Goal: Information Seeking & Learning: Learn about a topic

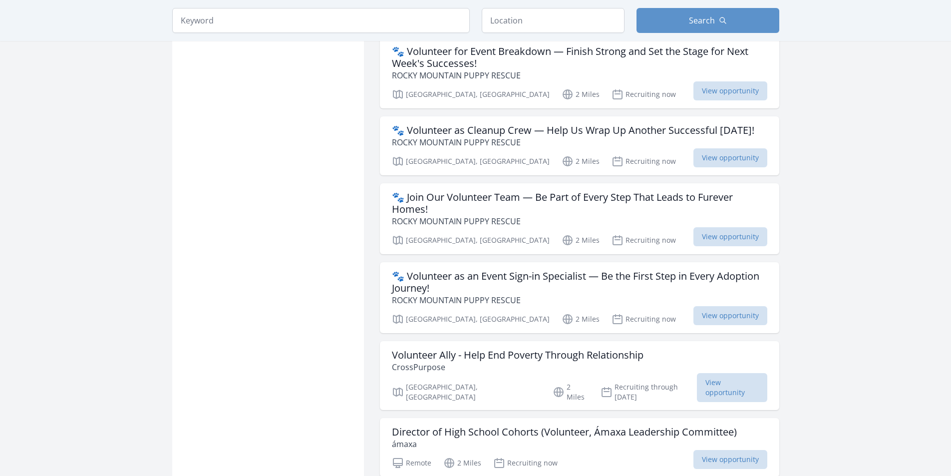
scroll to position [1148, 0]
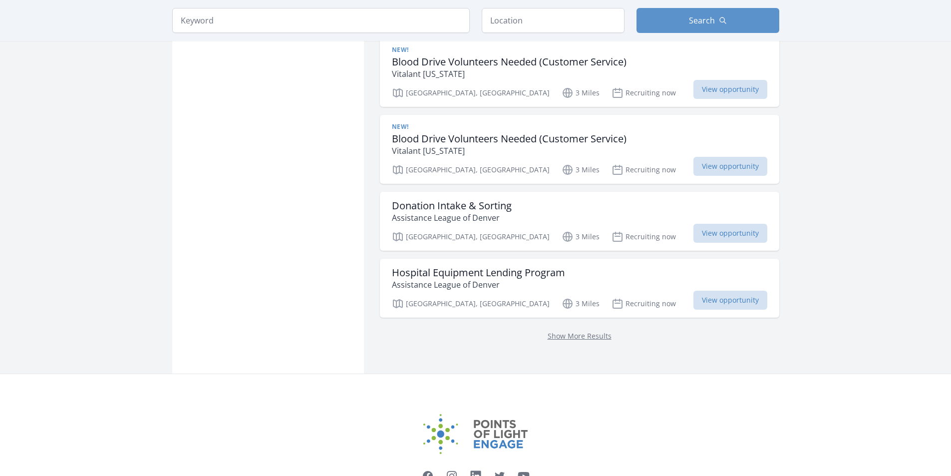
scroll to position [1272, 0]
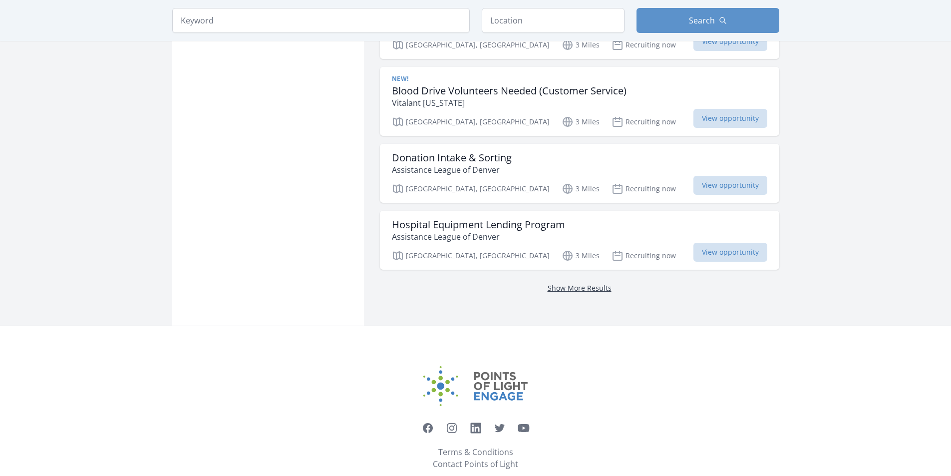
click at [597, 283] on link "Show More Results" at bounding box center [579, 287] width 64 height 9
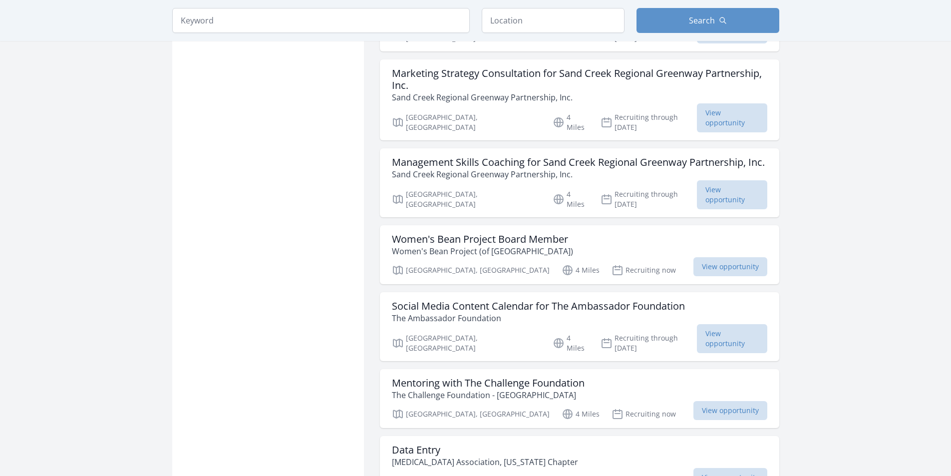
scroll to position [2470, 0]
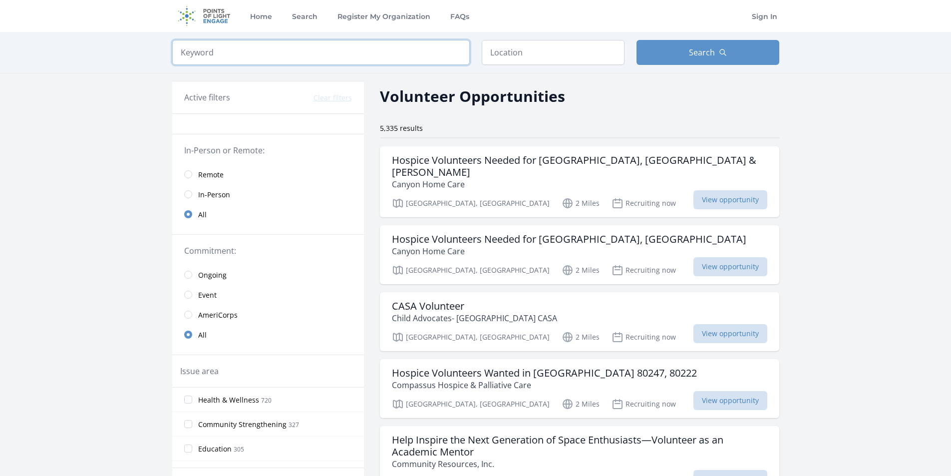
click at [204, 54] on input "search" at bounding box center [320, 52] width 297 height 25
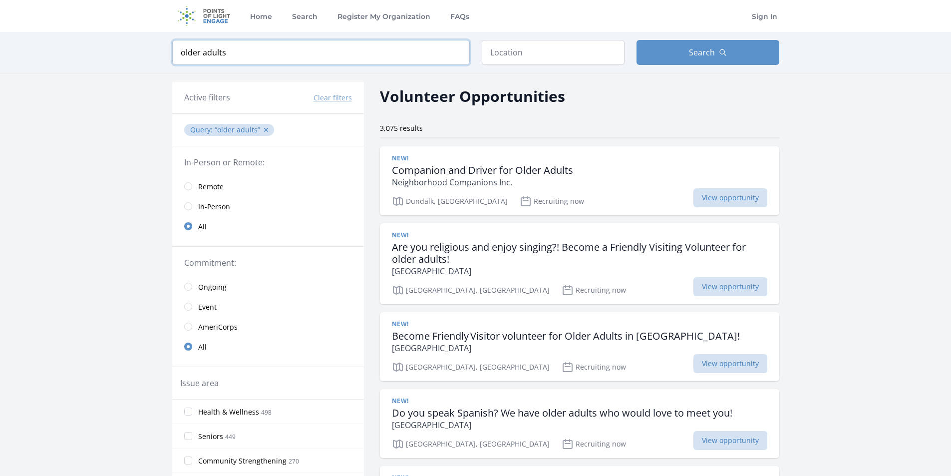
type input "older adults"
click button "submit" at bounding box center [0, 0] width 0 height 0
click at [518, 57] on input "text" at bounding box center [553, 52] width 143 height 25
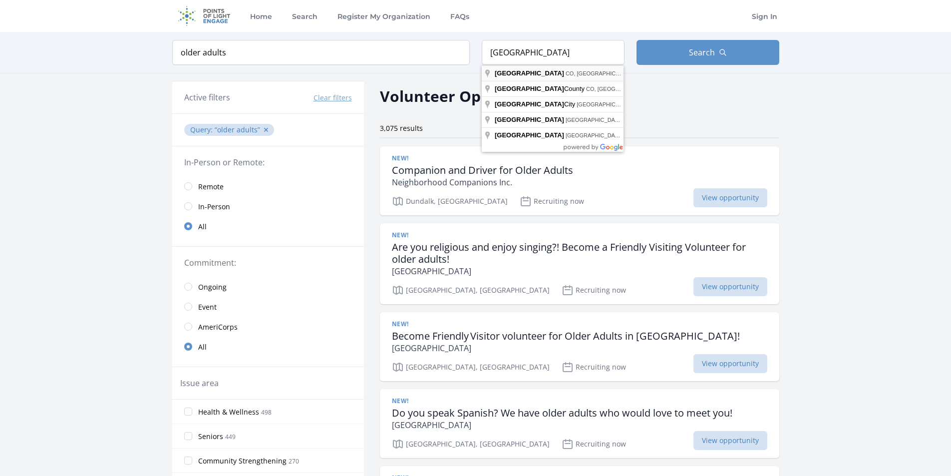
type input "[GEOGRAPHIC_DATA], [GEOGRAPHIC_DATA], [GEOGRAPHIC_DATA]"
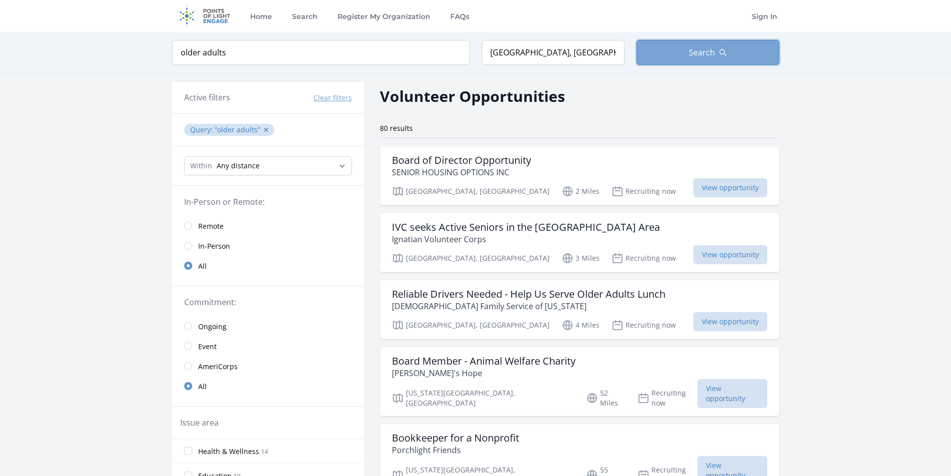
click at [713, 53] on span "Search" at bounding box center [702, 52] width 26 height 12
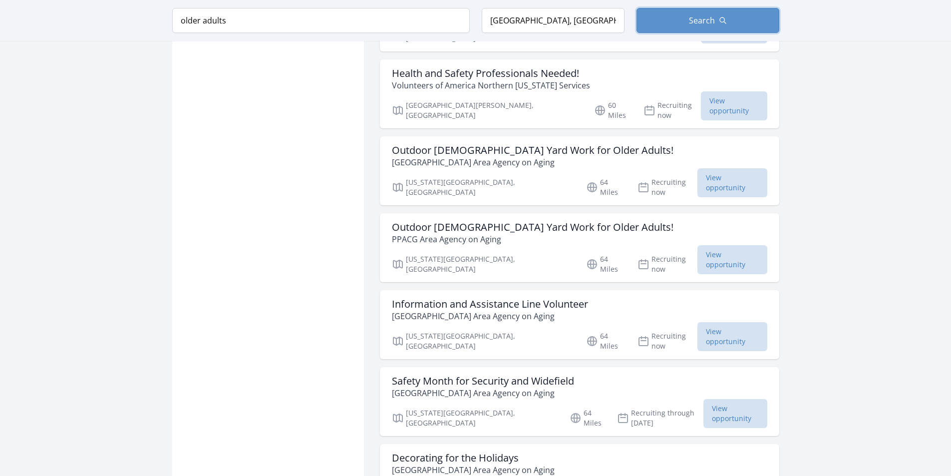
scroll to position [1048, 0]
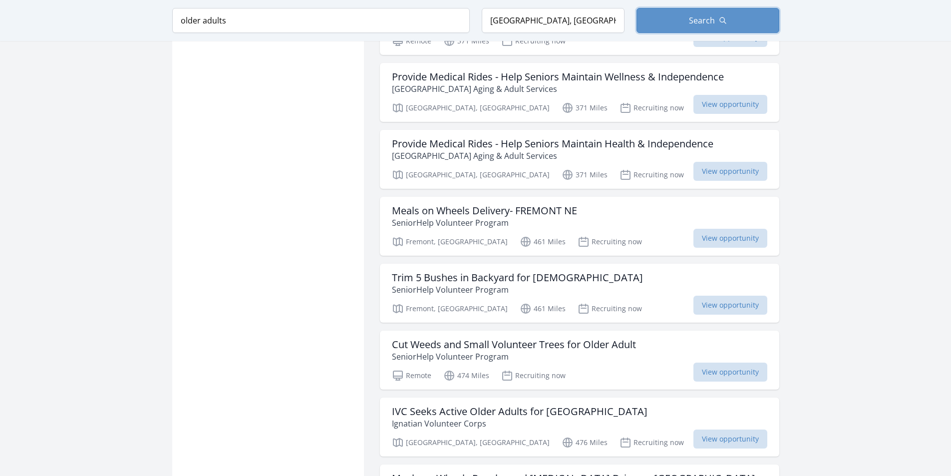
scroll to position [2545, 0]
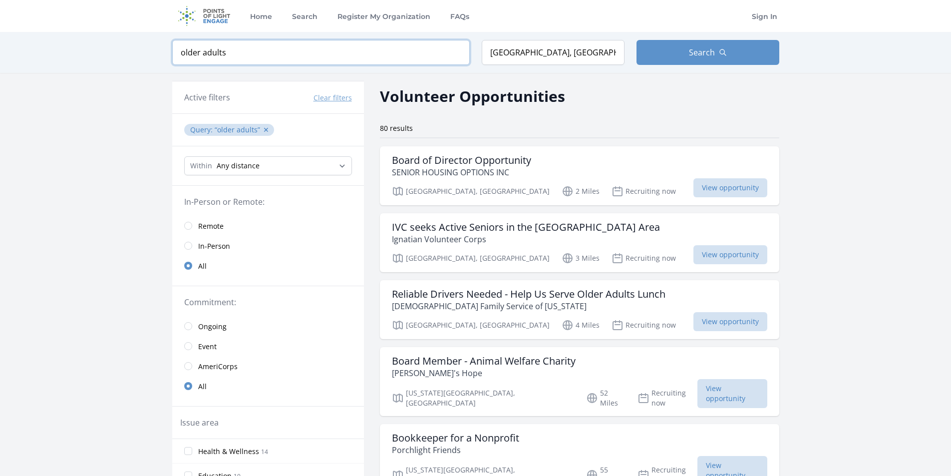
drag, startPoint x: 232, startPoint y: 48, endPoint x: 157, endPoint y: 35, distance: 75.9
click at [157, 35] on div "Keyword older adults Location Denver, CO, USA Search" at bounding box center [475, 52] width 639 height 41
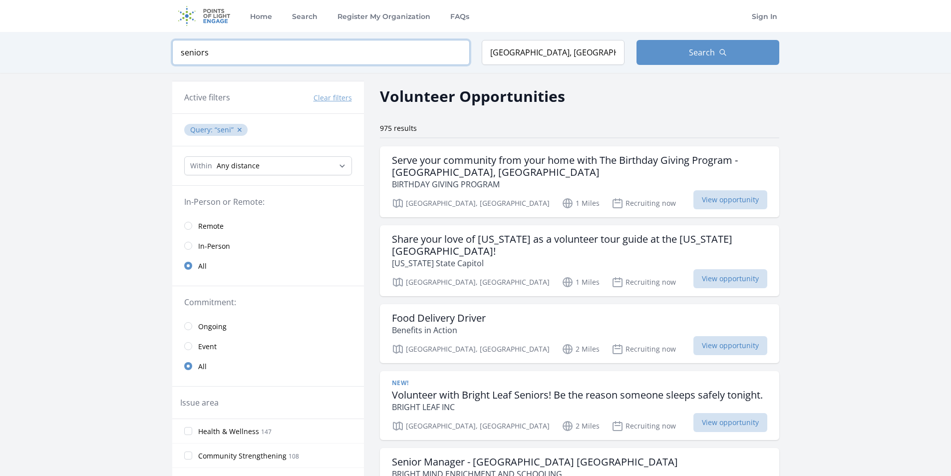
type input "seniors"
click button "submit" at bounding box center [0, 0] width 0 height 0
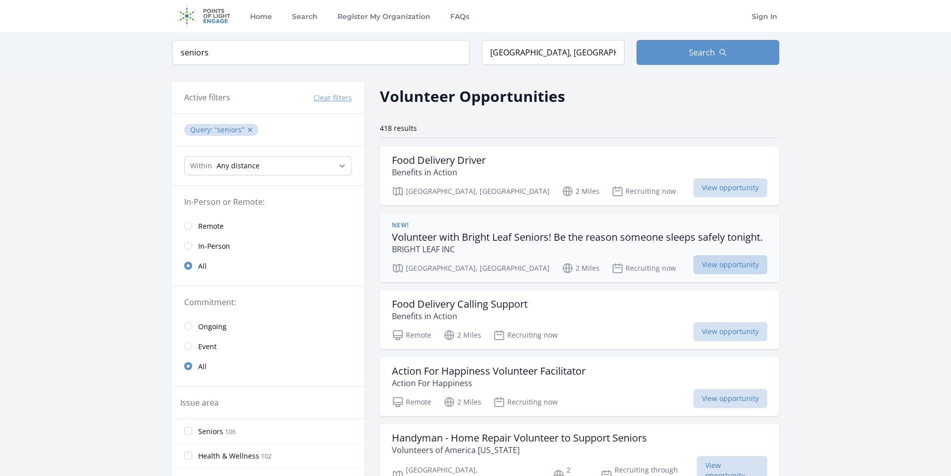
click at [719, 265] on span "View opportunity" at bounding box center [730, 264] width 74 height 19
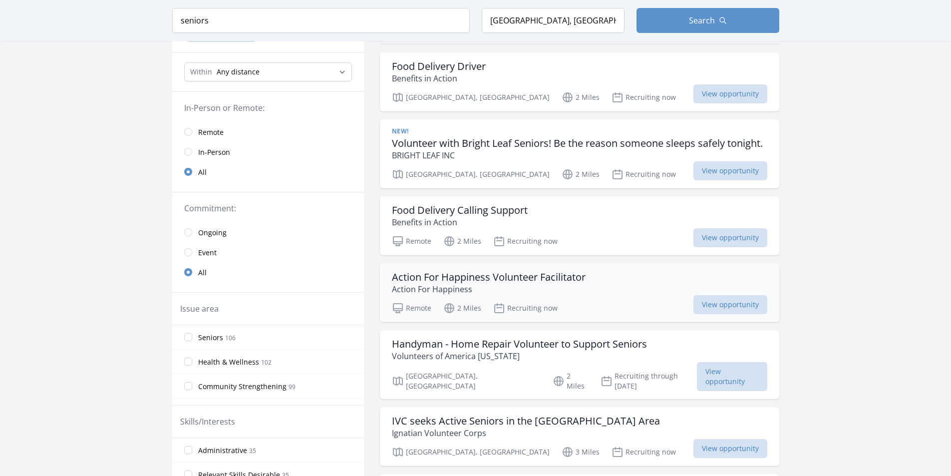
scroll to position [100, 0]
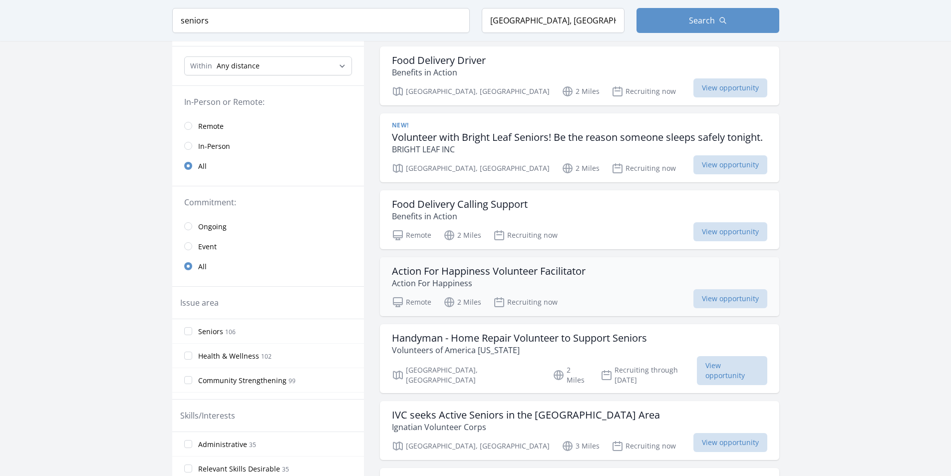
click at [452, 272] on h3 "Action For Happiness Volunteer Facilitator" at bounding box center [489, 271] width 194 height 12
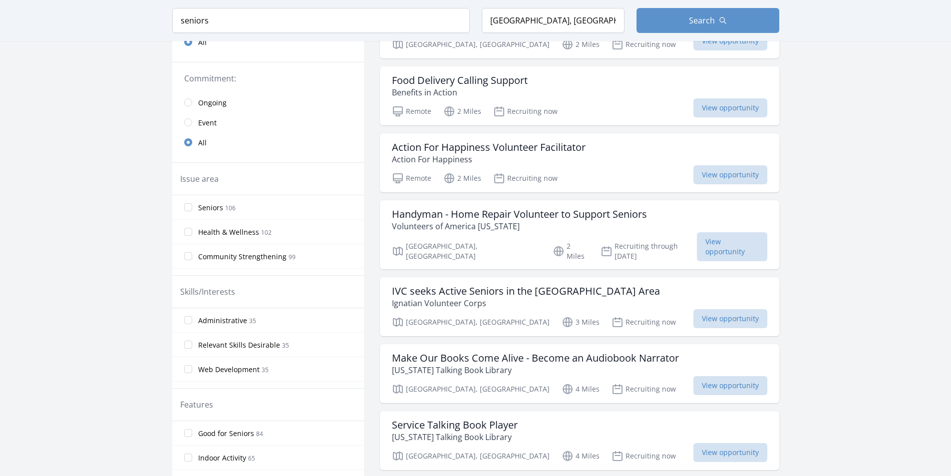
scroll to position [250, 0]
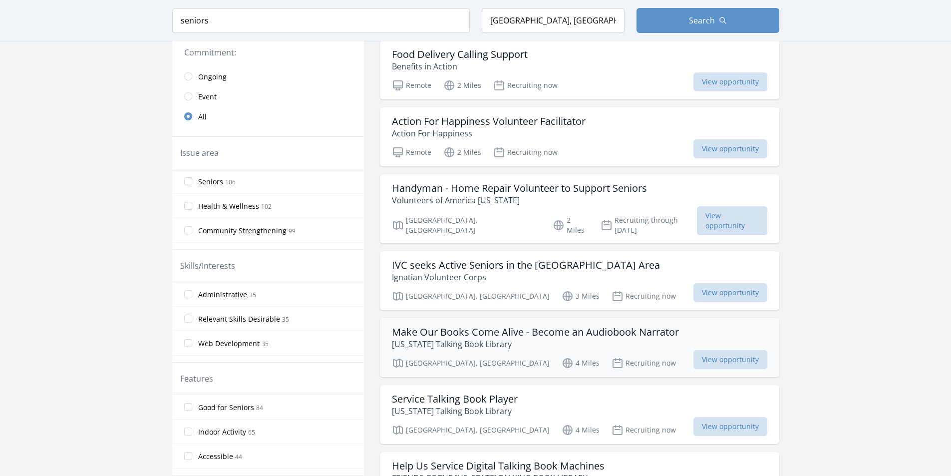
click at [455, 326] on h3 "Make Our Books Come Alive - Become an Audiobook Narrator" at bounding box center [535, 332] width 287 height 12
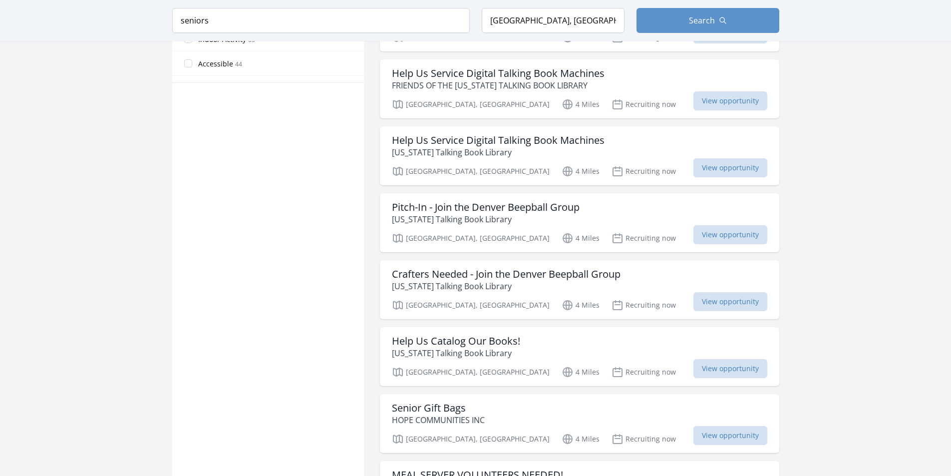
scroll to position [649, 0]
